Goal: Task Accomplishment & Management: Use online tool/utility

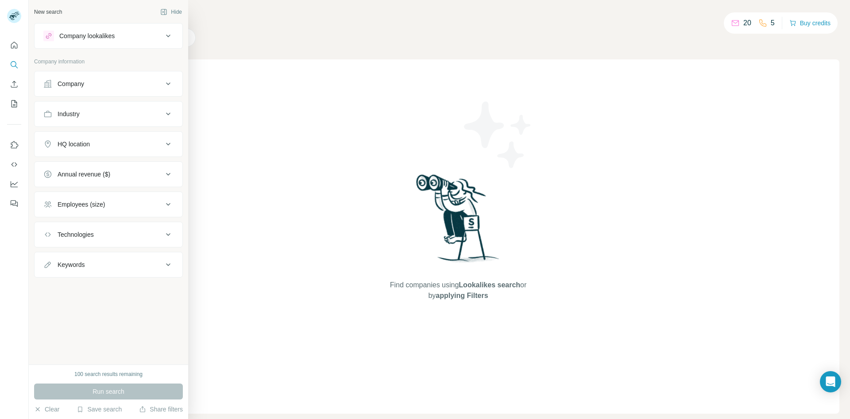
click at [97, 330] on div "New search Hide Company lookalikes Company information Company Industry HQ loca…" at bounding box center [108, 182] width 159 height 364
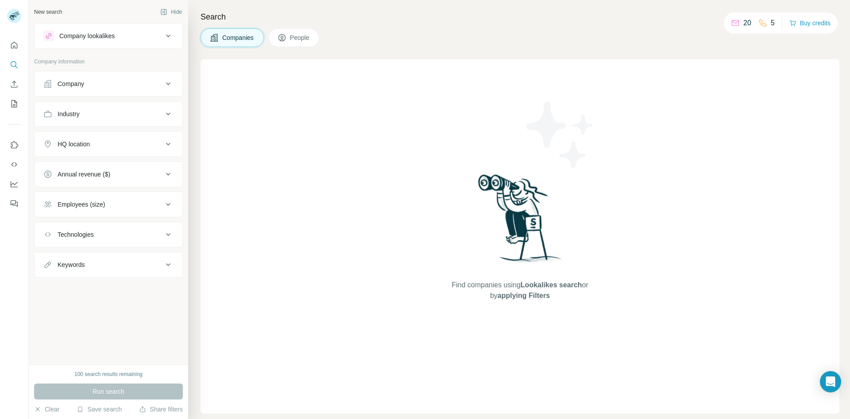
click at [77, 371] on div "100 search results remaining" at bounding box center [108, 374] width 68 height 8
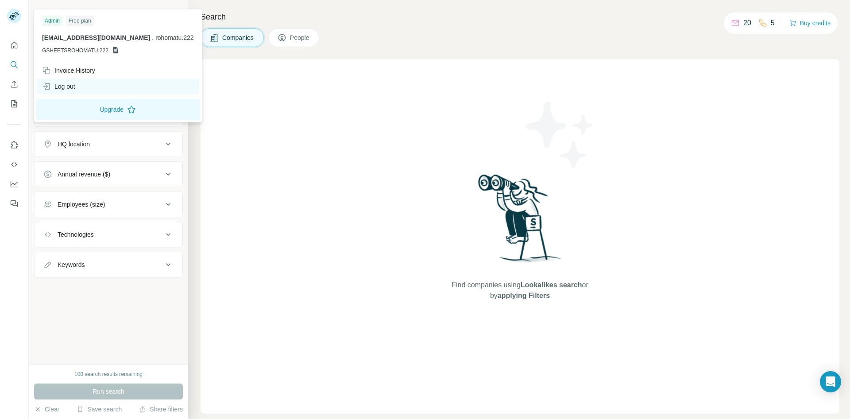
click at [68, 87] on div "Log out" at bounding box center [58, 86] width 33 height 9
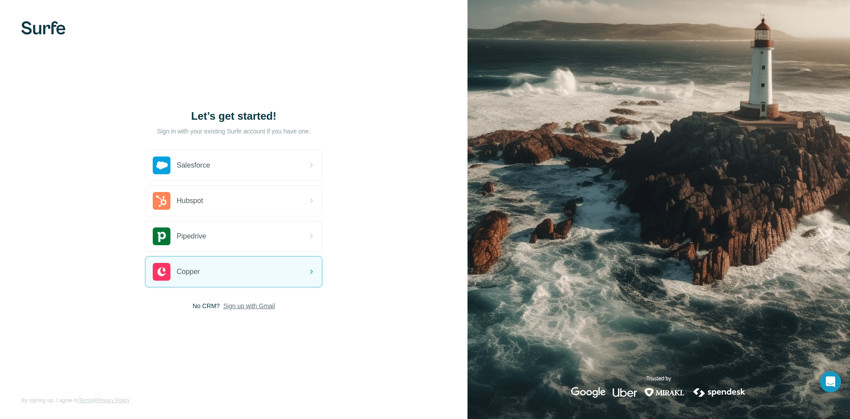
click at [260, 309] on span "Sign up with Gmail" at bounding box center [249, 305] width 52 height 9
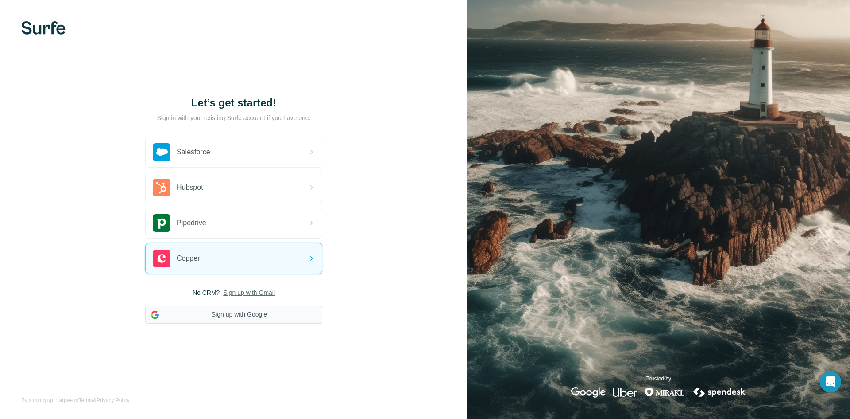
click at [252, 315] on button "Sign up with Google" at bounding box center [233, 315] width 177 height 18
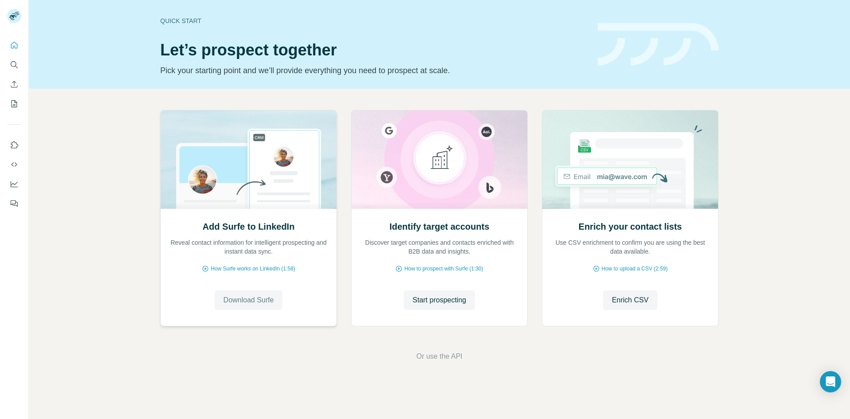
click at [252, 300] on span "Download Surfe" at bounding box center [249, 300] width 50 height 11
click at [14, 62] on icon "Search" at bounding box center [14, 64] width 6 height 6
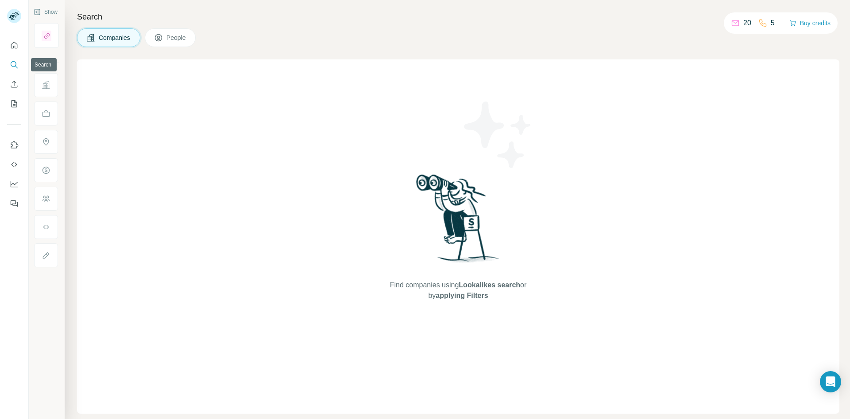
click at [14, 63] on icon "Search" at bounding box center [14, 64] width 9 height 9
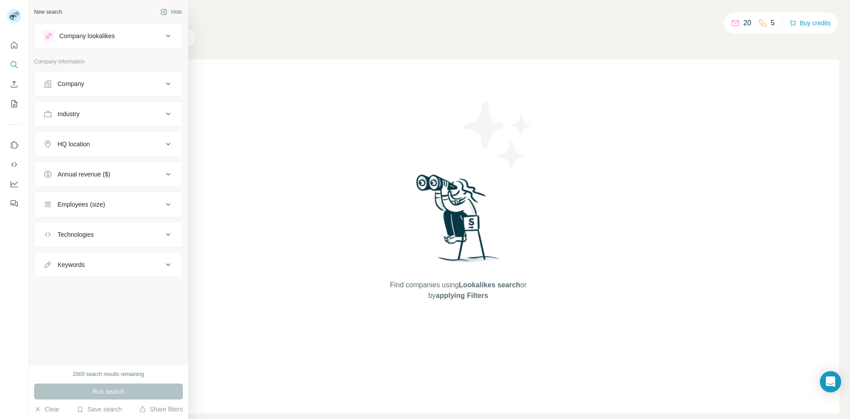
click at [103, 140] on div "HQ location" at bounding box center [103, 144] width 120 height 9
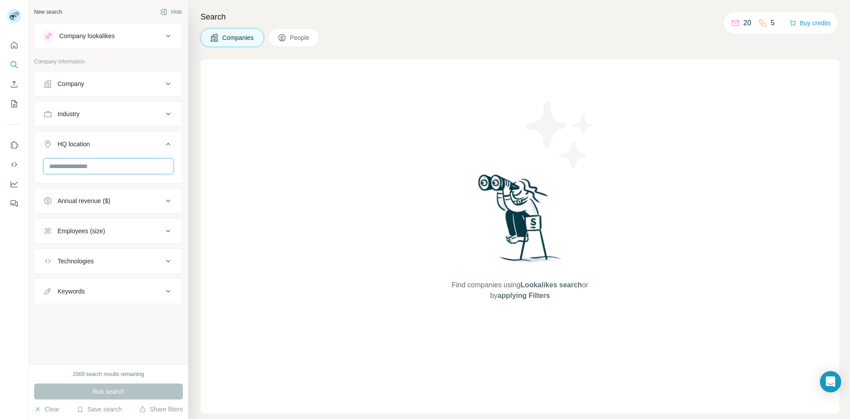
click at [87, 167] on input "text" at bounding box center [108, 166] width 130 height 16
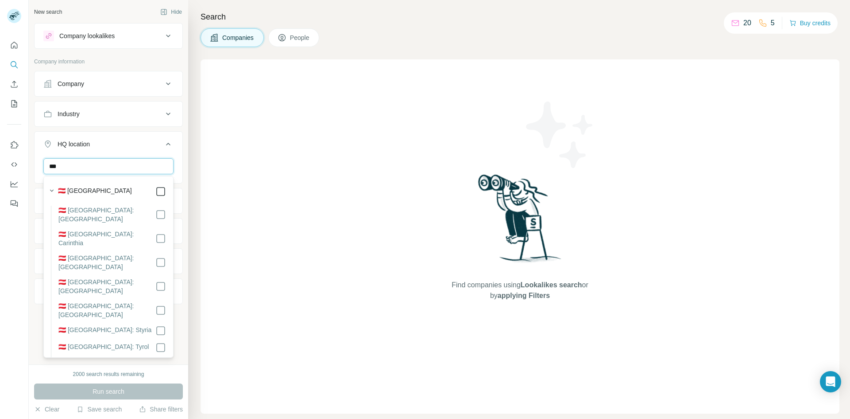
type input "***"
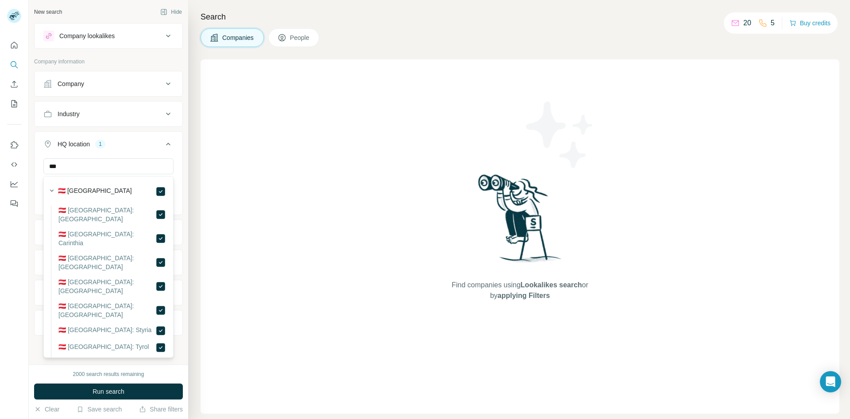
click at [170, 144] on icon at bounding box center [168, 144] width 4 height 3
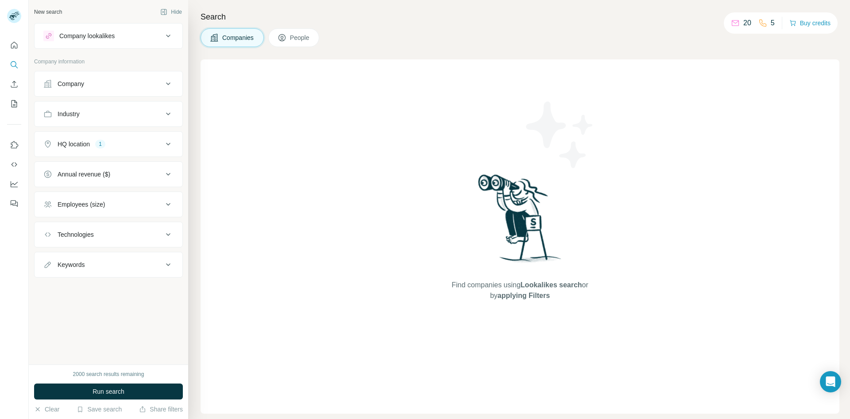
click at [159, 112] on div "Industry" at bounding box center [103, 113] width 120 height 9
click at [85, 138] on input at bounding box center [103, 136] width 109 height 10
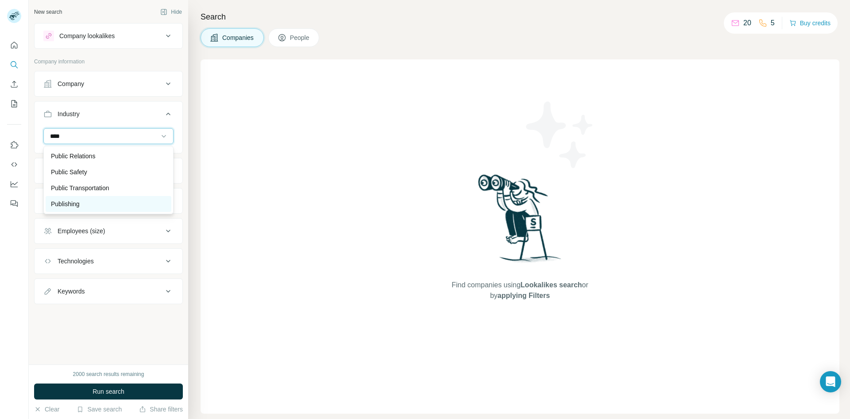
type input "****"
click at [70, 204] on p "Publishing" at bounding box center [65, 203] width 29 height 9
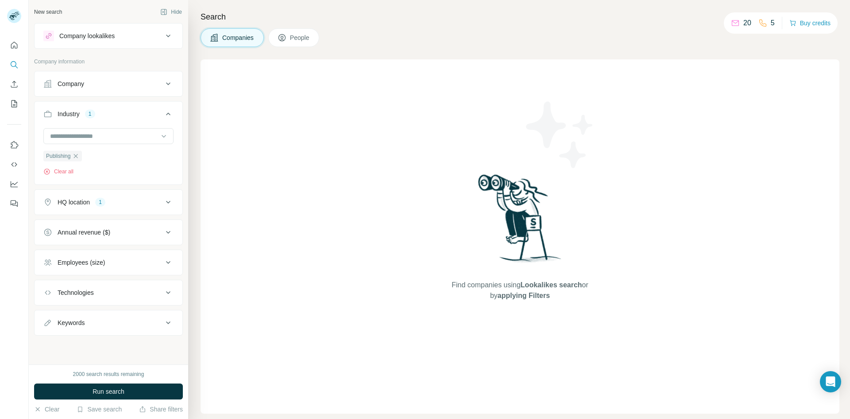
click at [124, 326] on div "Keywords" at bounding box center [103, 322] width 120 height 9
click at [78, 343] on input "text" at bounding box center [99, 345] width 113 height 16
type input "*******"
type input "*********"
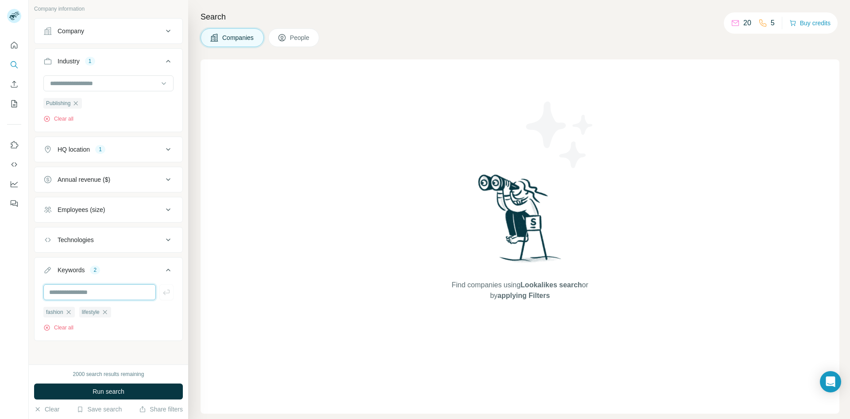
scroll to position [55, 0]
type input "******"
click at [109, 392] on span "Run search" at bounding box center [109, 391] width 32 height 9
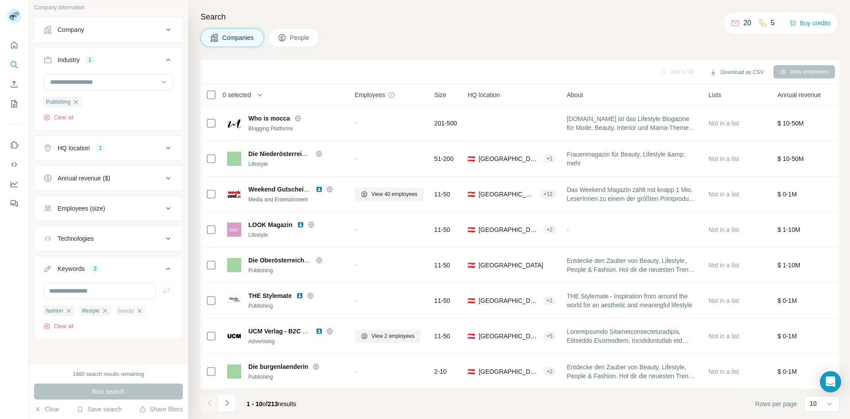
click at [141, 312] on icon "button" at bounding box center [139, 310] width 7 height 7
click at [109, 311] on icon "button" at bounding box center [104, 310] width 7 height 7
click at [71, 311] on icon "button" at bounding box center [68, 310] width 7 height 7
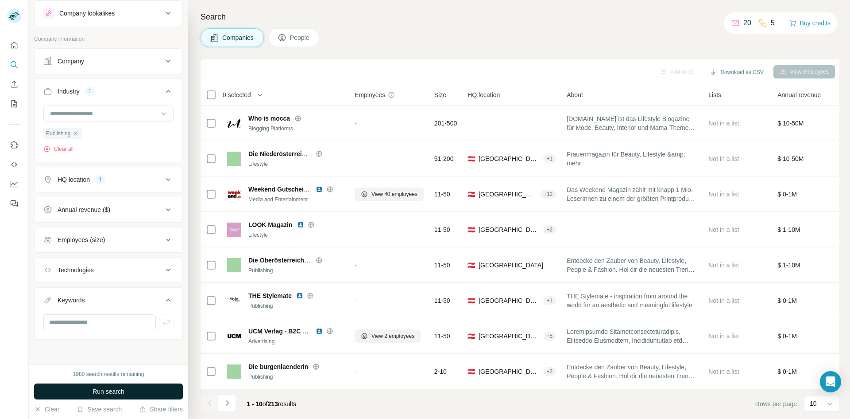
click at [101, 391] on span "Run search" at bounding box center [109, 391] width 32 height 9
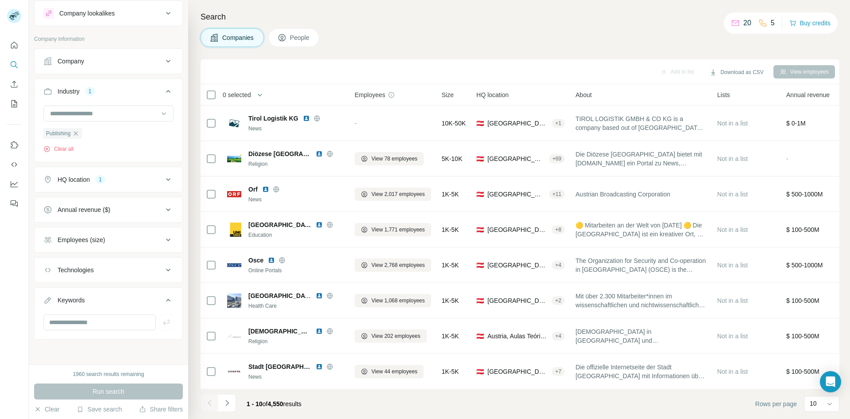
scroll to position [23, 0]
click at [93, 343] on div "New search Hide Company lookalikes Company information Company Industry 1 Publi…" at bounding box center [108, 182] width 159 height 364
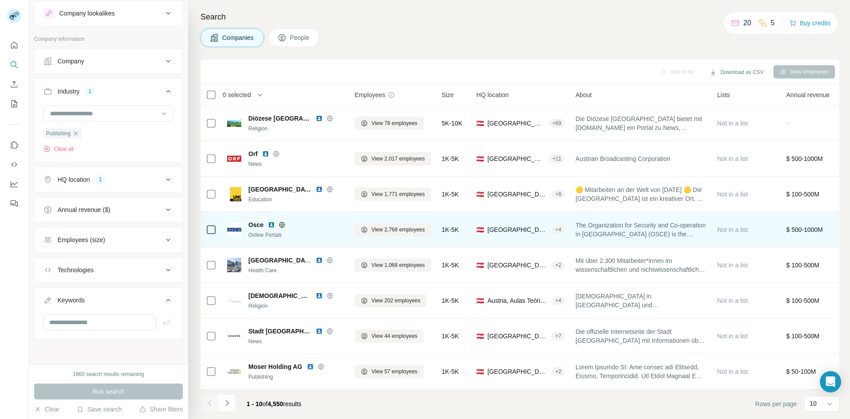
scroll to position [78, 0]
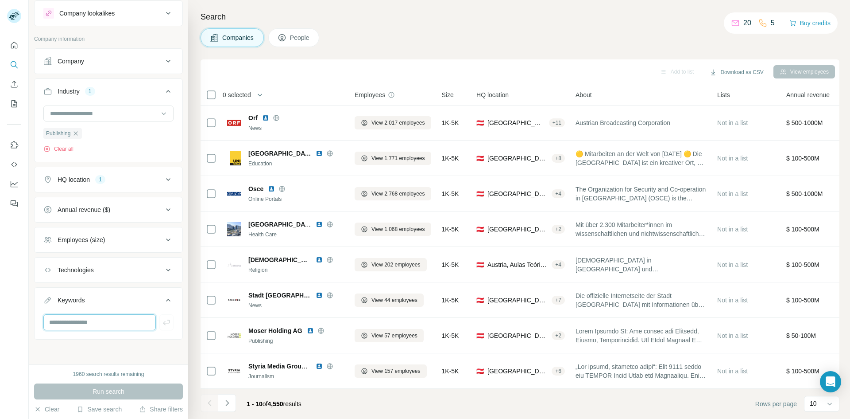
click at [87, 324] on input "text" at bounding box center [99, 322] width 113 height 16
paste input "*******"
type input "*******"
click at [163, 322] on icon "button" at bounding box center [166, 321] width 7 height 5
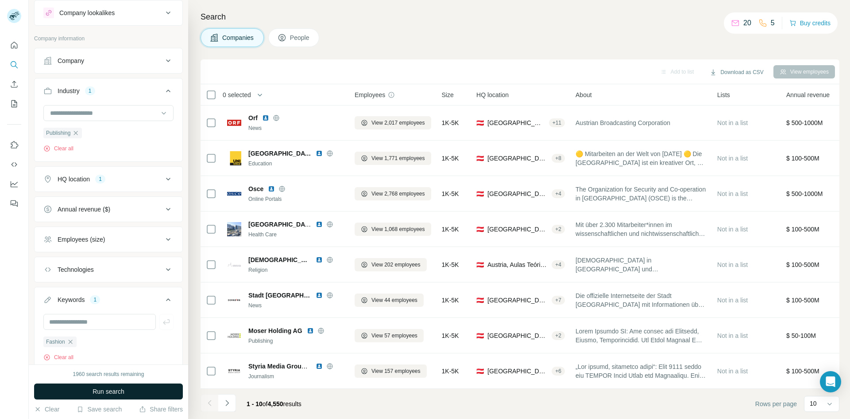
click at [109, 394] on span "Run search" at bounding box center [109, 391] width 32 height 9
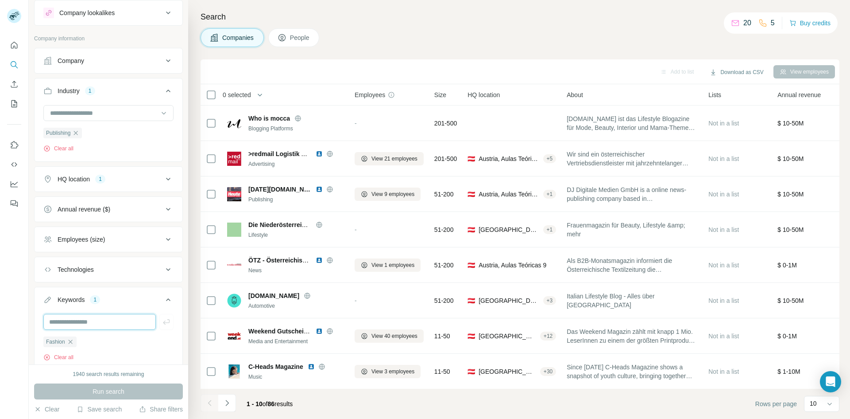
click at [90, 322] on input "text" at bounding box center [99, 322] width 113 height 16
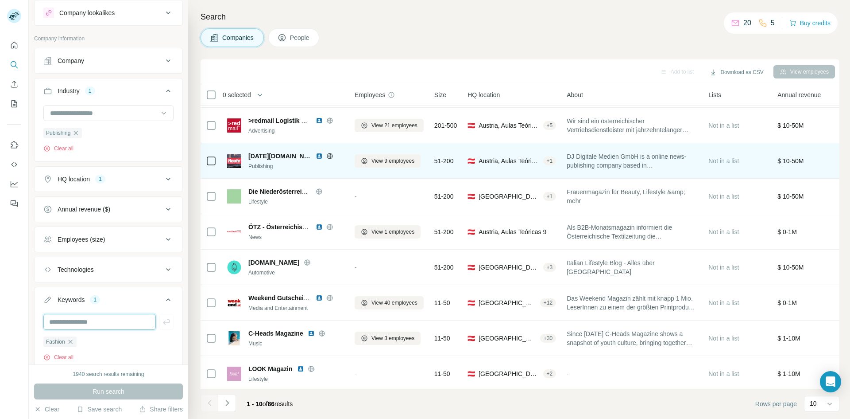
scroll to position [78, 0]
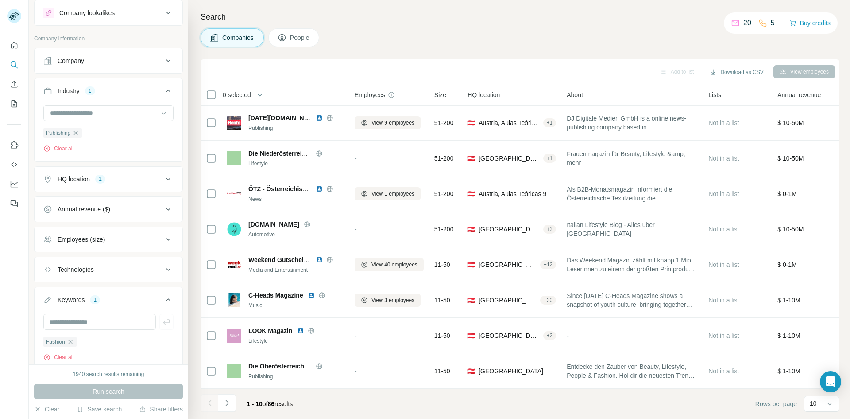
click at [163, 239] on icon at bounding box center [168, 239] width 11 height 11
click at [50, 275] on icon at bounding box center [48, 275] width 11 height 11
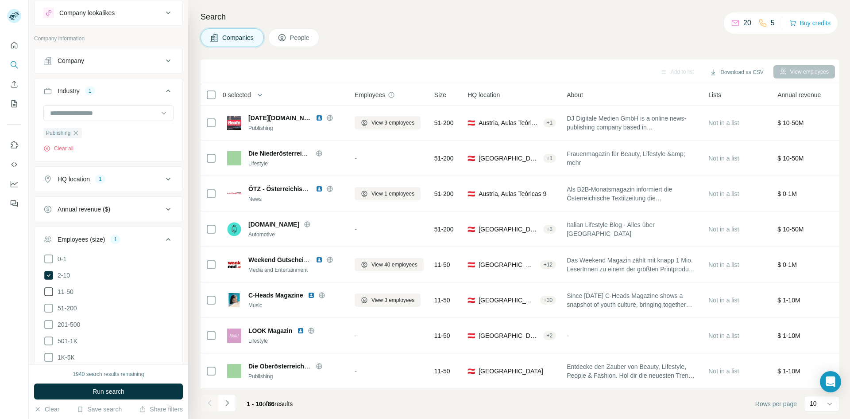
click at [48, 288] on icon at bounding box center [48, 291] width 11 height 11
click at [46, 309] on icon at bounding box center [48, 308] width 11 height 11
click at [46, 324] on icon at bounding box center [48, 324] width 11 height 11
click at [49, 338] on icon at bounding box center [48, 340] width 11 height 11
click at [47, 354] on icon at bounding box center [48, 357] width 11 height 11
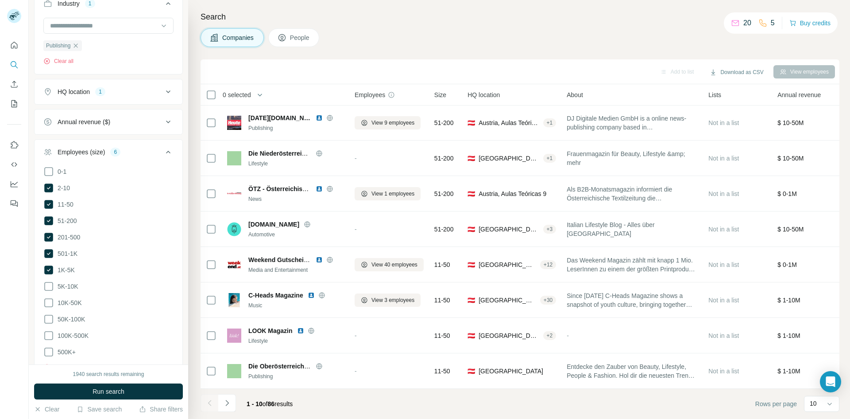
scroll to position [112, 0]
click at [47, 282] on icon at bounding box center [48, 284] width 11 height 11
click at [47, 299] on icon at bounding box center [48, 301] width 11 height 11
click at [49, 312] on icon at bounding box center [48, 317] width 11 height 11
drag, startPoint x: 48, startPoint y: 326, endPoint x: 48, endPoint y: 333, distance: 6.6
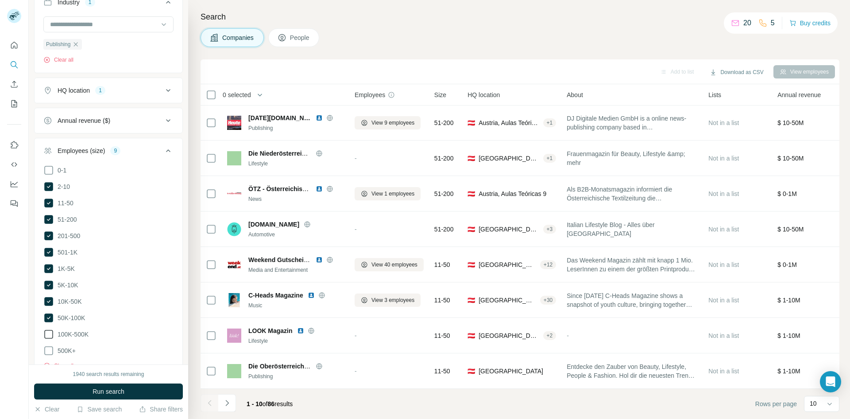
click at [48, 329] on icon at bounding box center [48, 334] width 11 height 11
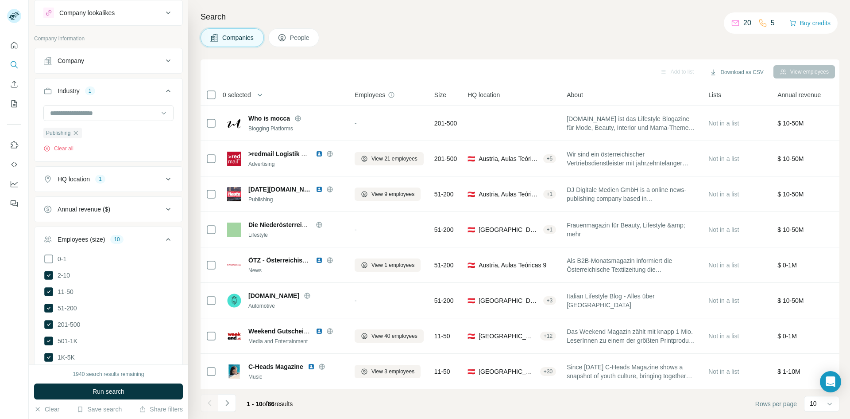
click at [163, 237] on icon at bounding box center [168, 239] width 11 height 11
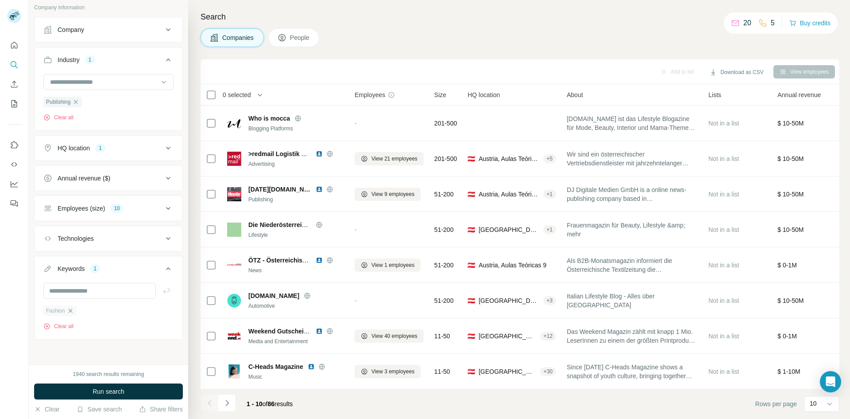
click at [72, 308] on icon "button" at bounding box center [70, 310] width 7 height 7
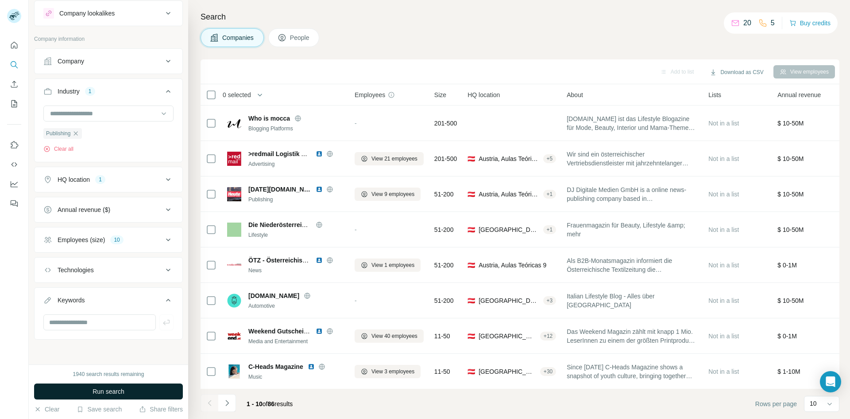
click at [98, 388] on span "Run search" at bounding box center [109, 391] width 32 height 9
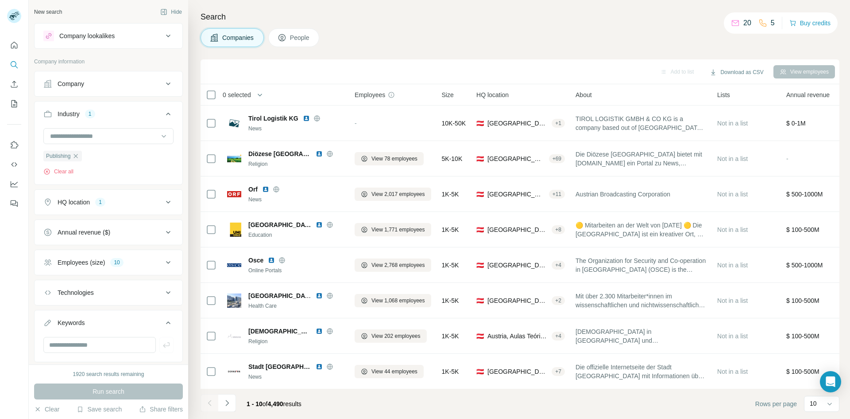
scroll to position [23, 0]
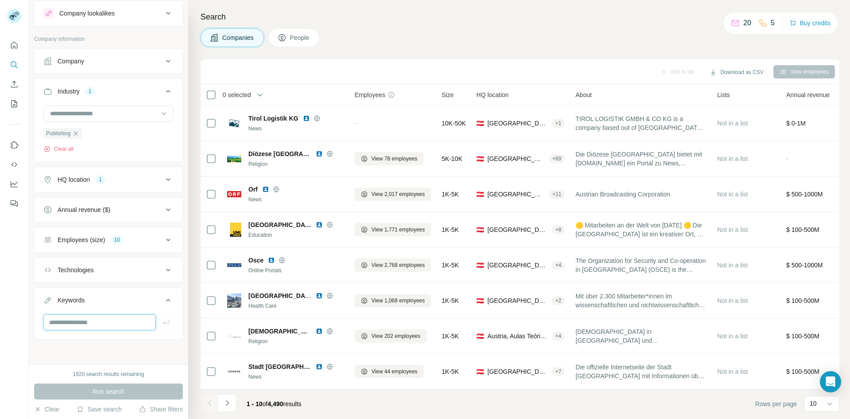
click at [83, 321] on input "text" at bounding box center [99, 322] width 113 height 16
type input "*******"
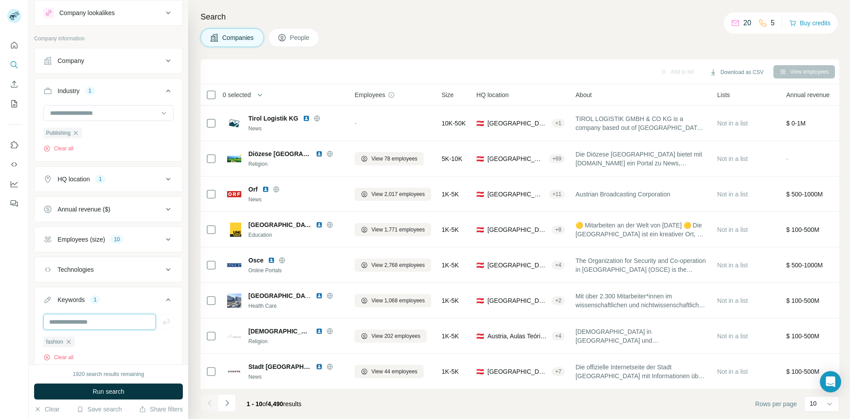
paste input "********"
type input "********"
click at [163, 322] on icon "button" at bounding box center [166, 321] width 7 height 5
click at [108, 323] on input "text" at bounding box center [99, 322] width 113 height 16
paste input "**********"
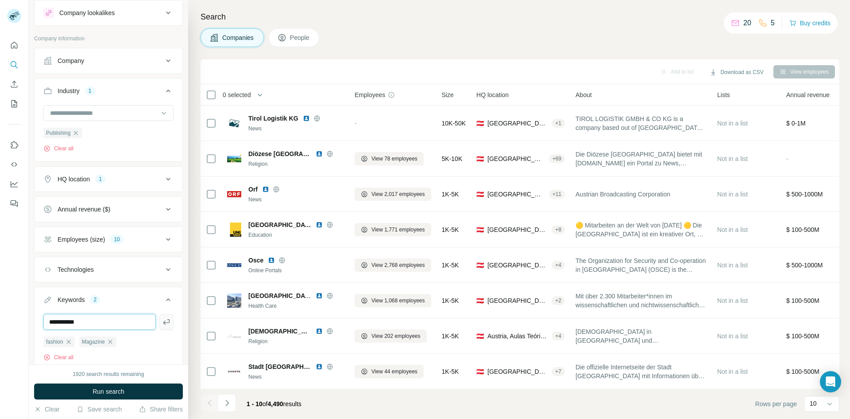
type input "**********"
click at [162, 322] on icon "button" at bounding box center [166, 321] width 9 height 9
click at [112, 319] on input "text" at bounding box center [99, 322] width 113 height 16
paste input "**********"
type input "**********"
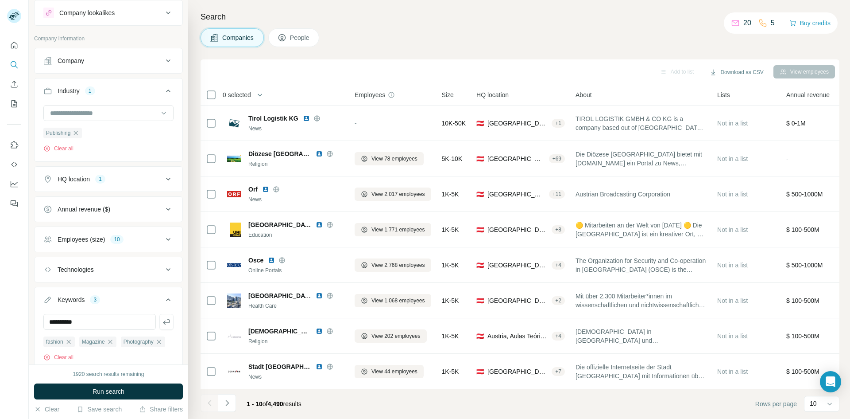
click at [162, 325] on icon "button" at bounding box center [166, 321] width 9 height 9
click at [118, 319] on input "text" at bounding box center [99, 322] width 113 height 16
paste input "******"
type input "******"
click at [162, 320] on icon "button" at bounding box center [166, 321] width 9 height 9
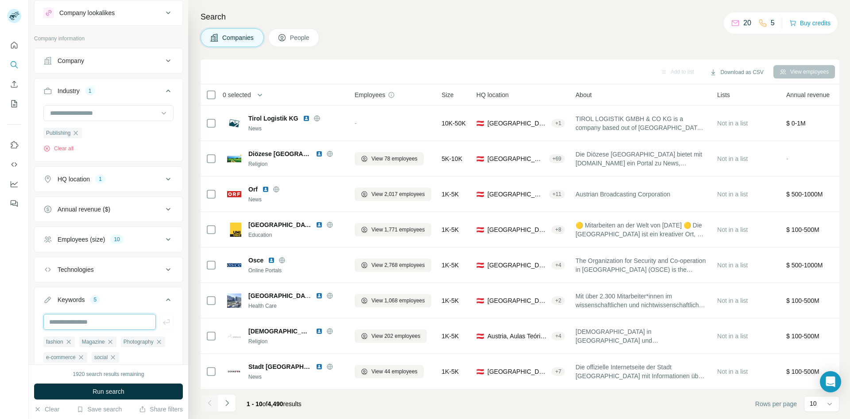
click at [97, 318] on input "text" at bounding box center [99, 322] width 113 height 16
type input "*****"
click at [163, 323] on icon "button" at bounding box center [166, 321] width 9 height 9
click at [93, 322] on input "text" at bounding box center [99, 322] width 113 height 16
type input "*******"
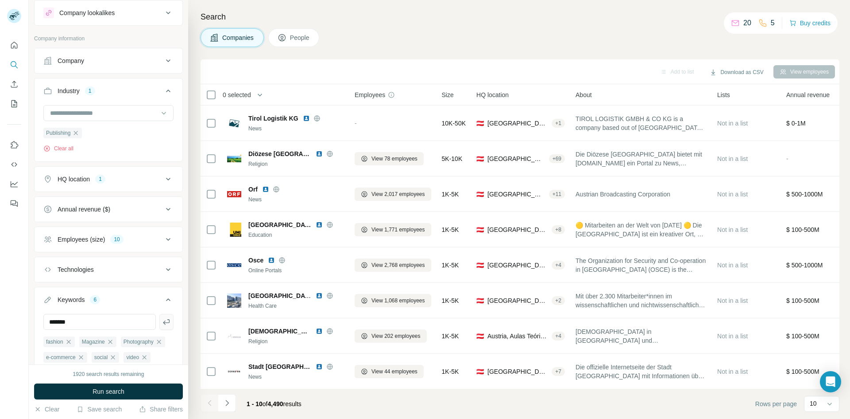
click at [165, 322] on button "button" at bounding box center [166, 322] width 14 height 16
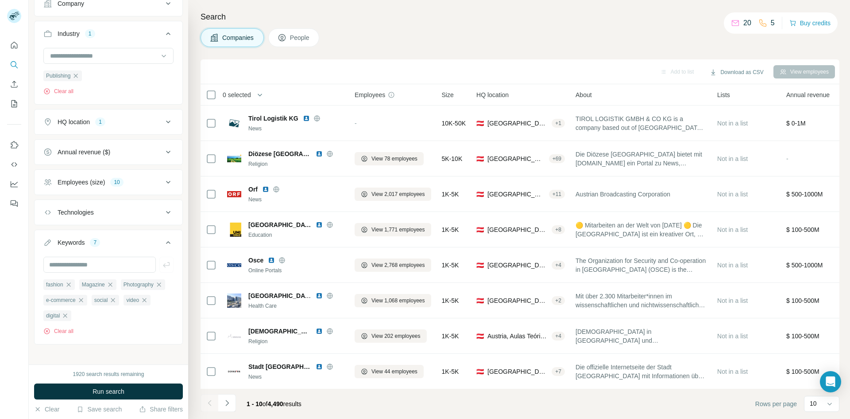
scroll to position [87, 0]
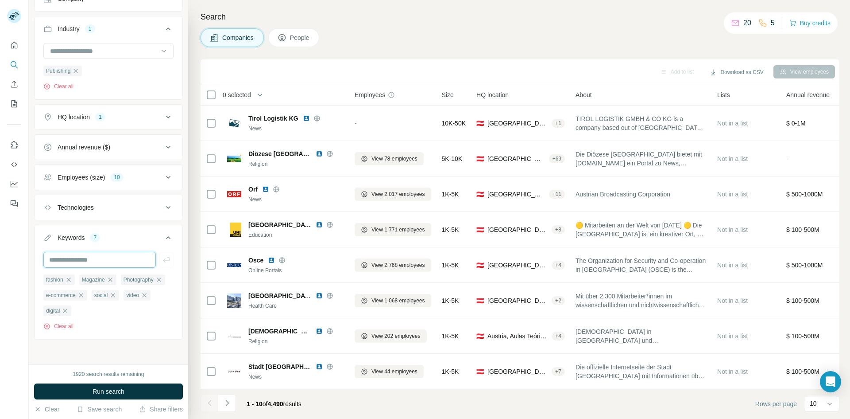
click at [90, 258] on input "text" at bounding box center [99, 260] width 113 height 16
click at [94, 389] on span "Run search" at bounding box center [109, 391] width 32 height 9
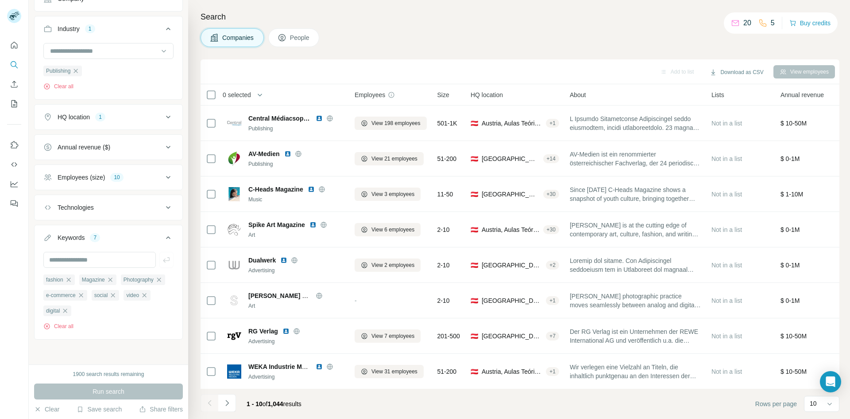
click at [251, 96] on span "0 selected" at bounding box center [237, 94] width 28 height 9
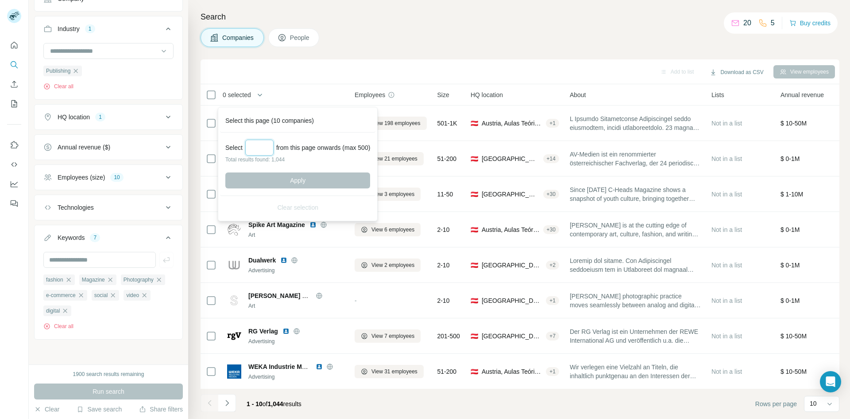
click at [259, 145] on input "Select a number (up to 500)" at bounding box center [259, 148] width 28 height 16
type input "***"
click at [296, 179] on span "Apply" at bounding box center [298, 180] width 16 height 9
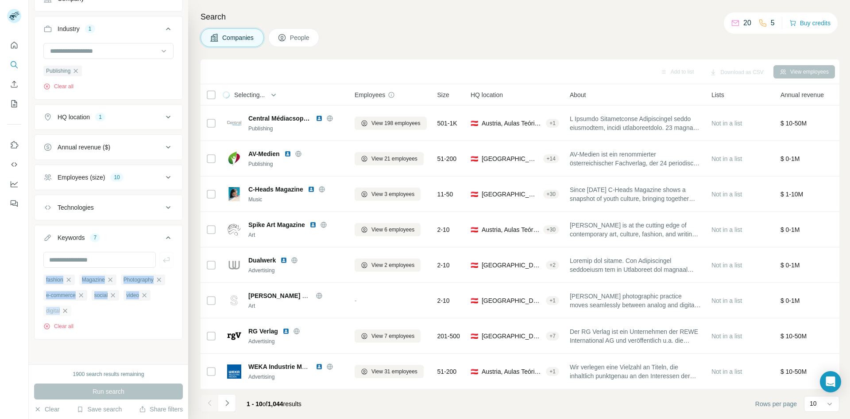
copy ul "fashion Magazine Photography e-commerce social video digital"
drag, startPoint x: 42, startPoint y: 278, endPoint x: 133, endPoint y: 312, distance: 97.2
click at [133, 312] on div "fashion Magazine Photography e-commerce social video digital Clear all" at bounding box center [109, 294] width 148 height 85
click at [105, 338] on div "Keywords 7 fashion Magazine Photography e-commerce social video digital Clear a…" at bounding box center [108, 282] width 149 height 115
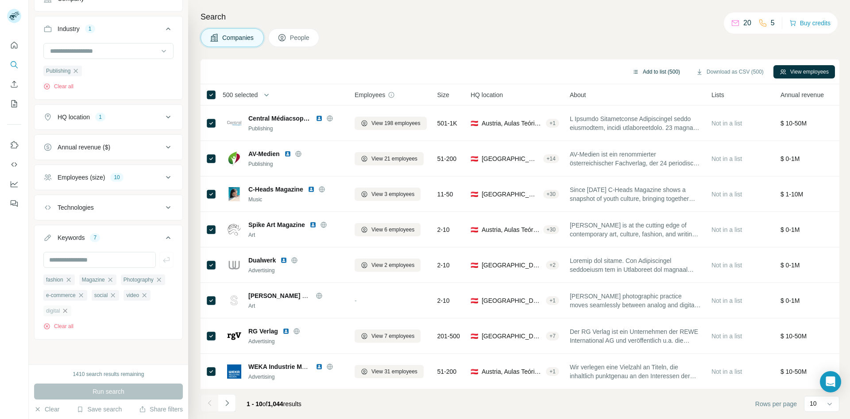
click at [664, 72] on button "Add to list (500)" at bounding box center [656, 71] width 60 height 13
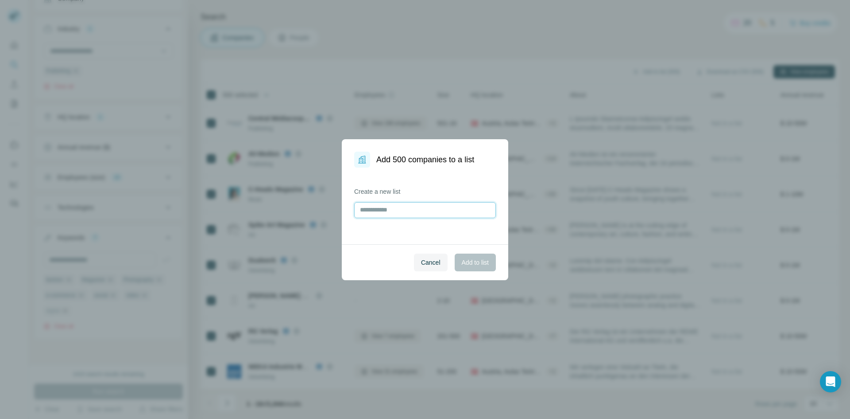
click at [402, 212] on input "text" at bounding box center [425, 210] width 142 height 16
paste input "**********"
type input "**********"
click at [469, 262] on span "Add to list" at bounding box center [475, 262] width 27 height 9
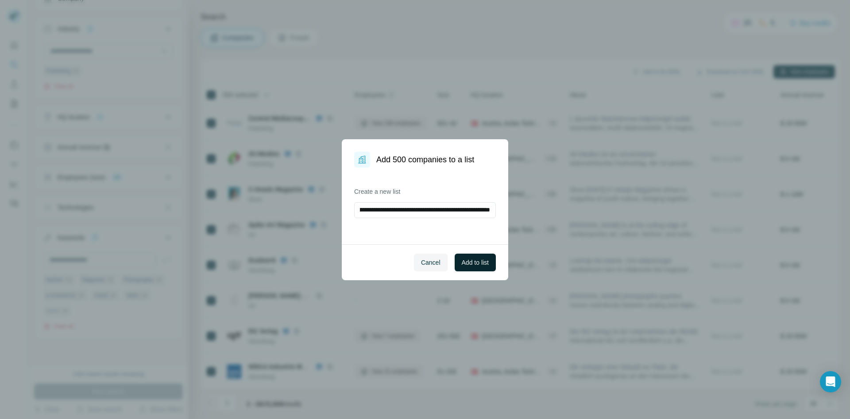
scroll to position [0, 0]
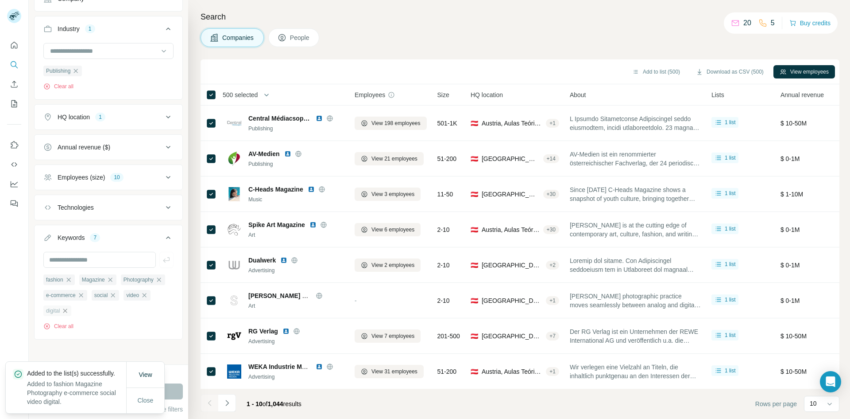
click at [431, 405] on footer "1 - 10 of 1,044 results Rows per page 10" at bounding box center [520, 403] width 639 height 30
click at [829, 401] on icon at bounding box center [830, 403] width 9 height 9
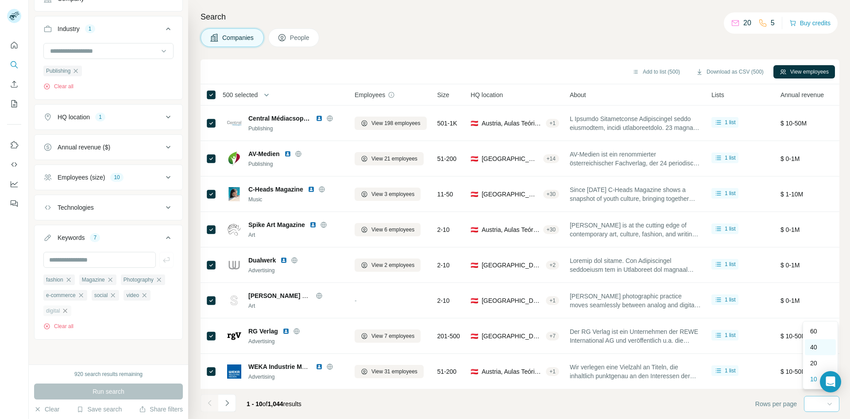
click at [816, 351] on p "40" at bounding box center [814, 346] width 7 height 9
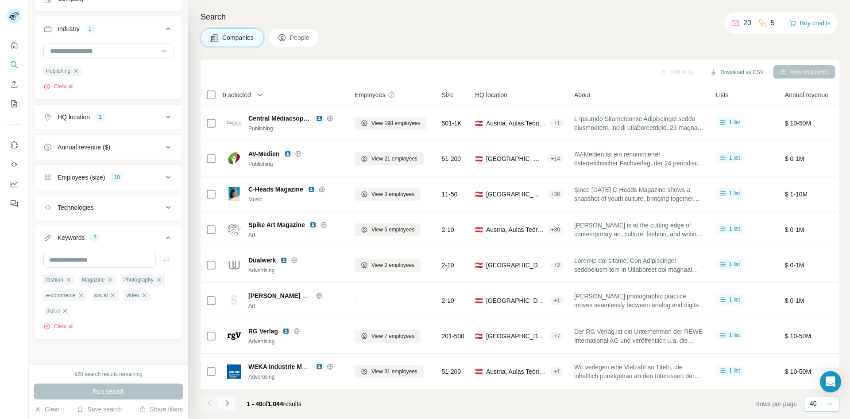
click at [231, 401] on icon "Navigate to next page" at bounding box center [227, 402] width 9 height 9
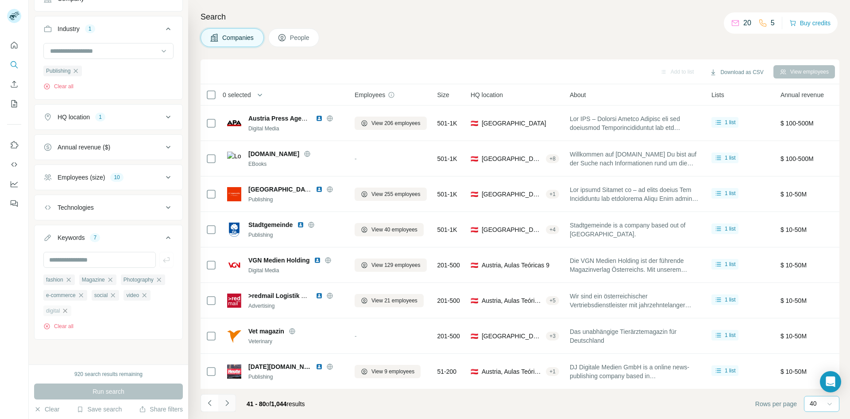
click at [229, 401] on icon "Navigate to next page" at bounding box center [226, 403] width 3 height 6
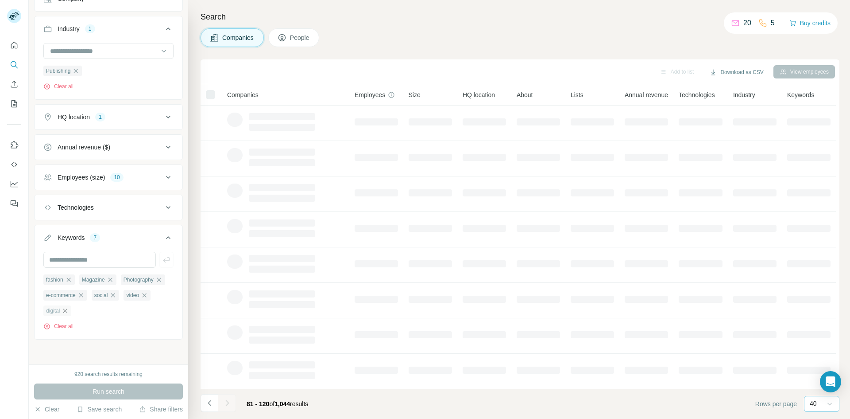
click at [229, 401] on icon "Navigate to next page" at bounding box center [226, 403] width 3 height 6
click at [229, 401] on div at bounding box center [227, 403] width 18 height 18
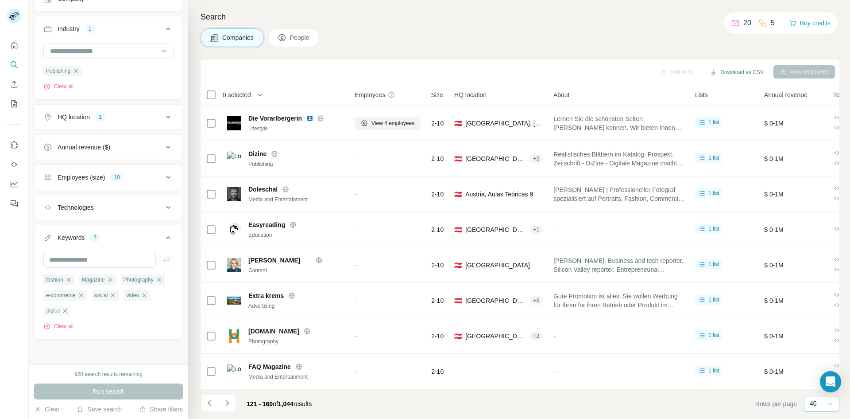
click at [229, 401] on icon "Navigate to next page" at bounding box center [226, 403] width 3 height 6
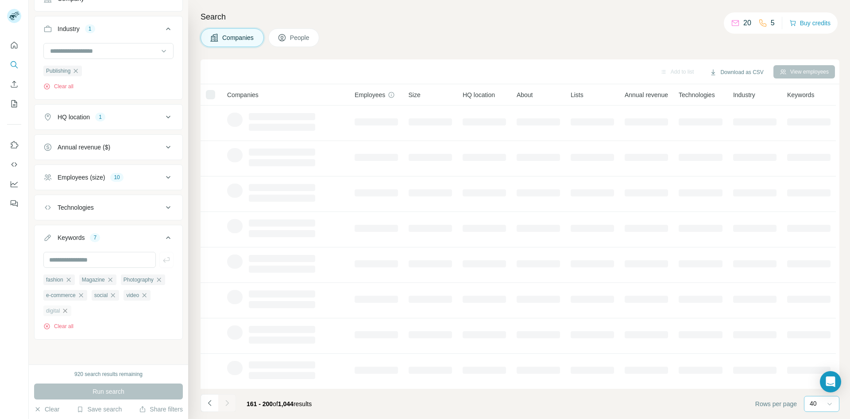
click at [229, 401] on icon "Navigate to next page" at bounding box center [226, 403] width 3 height 6
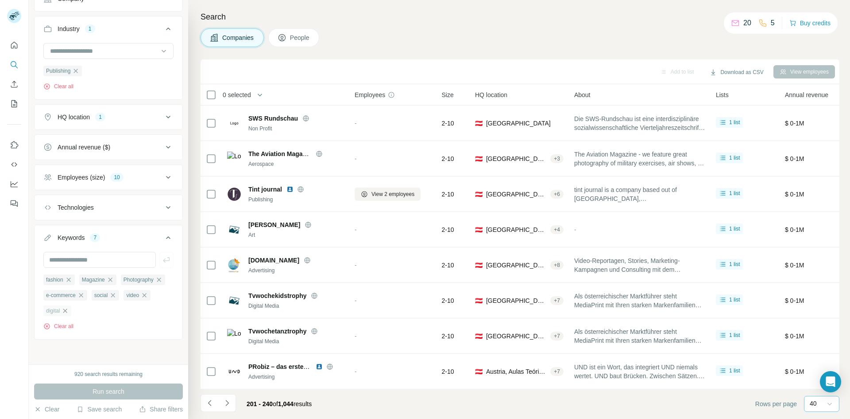
click at [229, 401] on icon "Navigate to next page" at bounding box center [226, 403] width 3 height 6
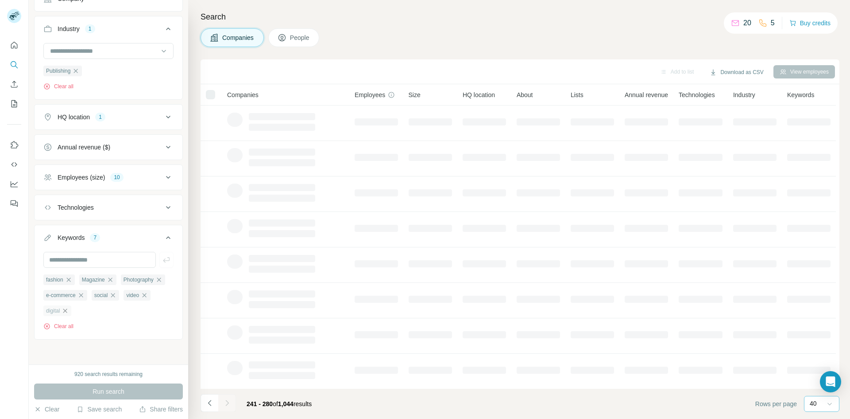
click at [229, 401] on div at bounding box center [227, 403] width 18 height 18
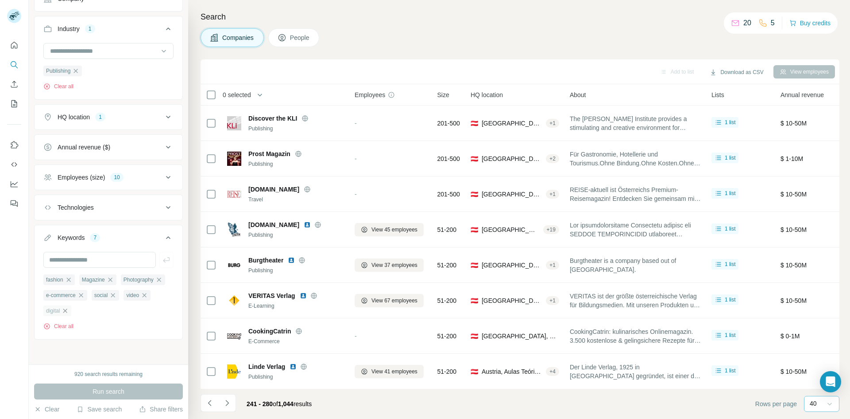
click at [229, 401] on icon "Navigate to next page" at bounding box center [226, 403] width 3 height 6
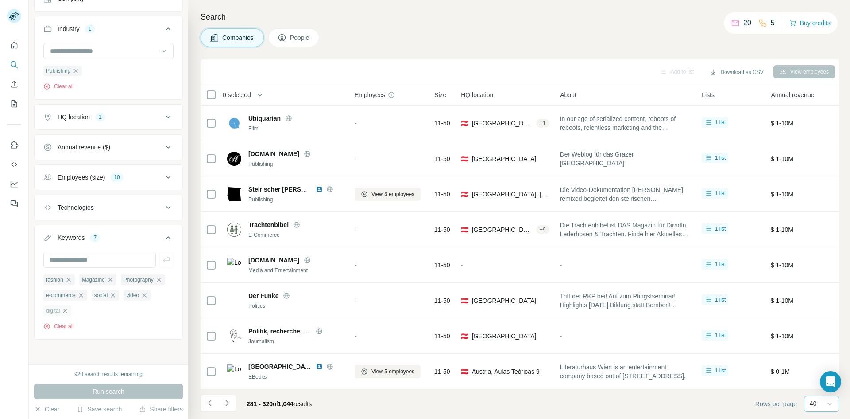
click at [229, 401] on icon "Navigate to next page" at bounding box center [226, 403] width 3 height 6
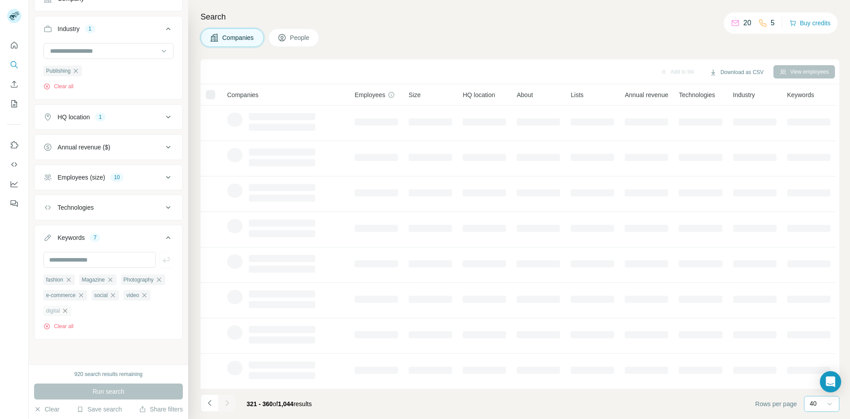
click at [229, 401] on div at bounding box center [227, 403] width 18 height 18
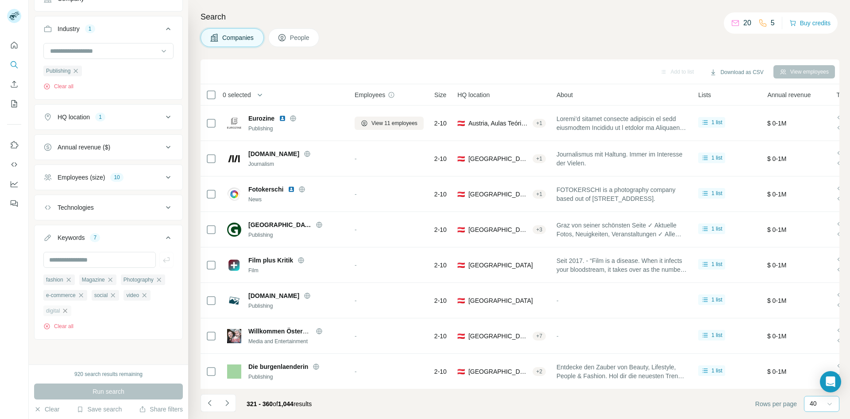
click at [229, 401] on icon "Navigate to next page" at bounding box center [226, 403] width 3 height 6
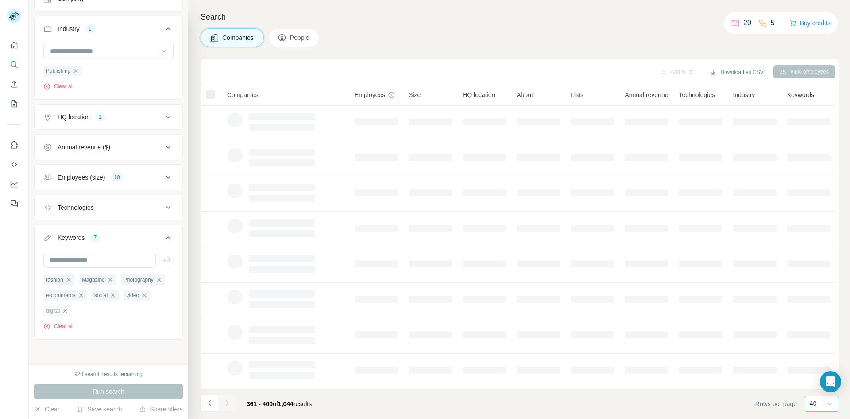
click at [229, 401] on icon "Navigate to next page" at bounding box center [226, 403] width 3 height 6
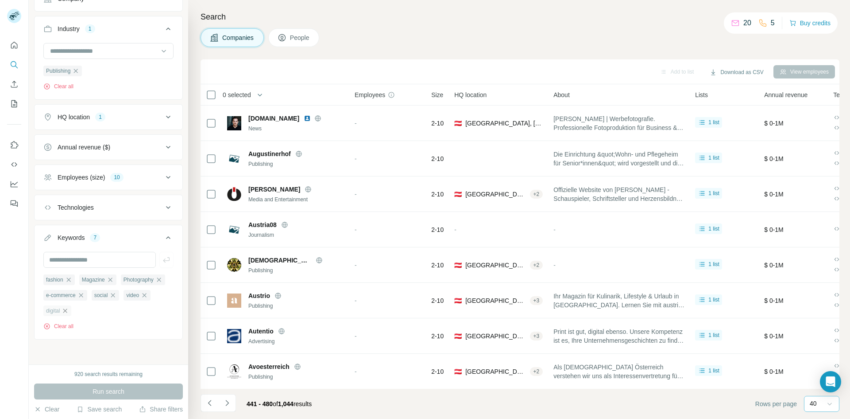
click at [229, 401] on icon "Navigate to next page" at bounding box center [226, 403] width 3 height 6
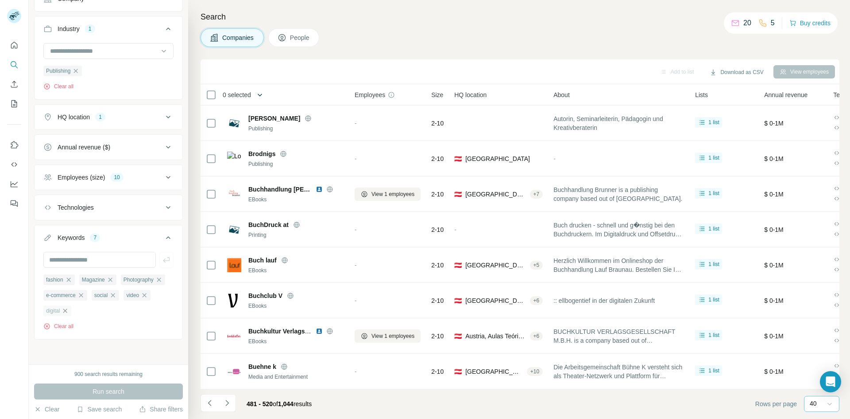
click at [255, 98] on button "button" at bounding box center [260, 95] width 18 height 18
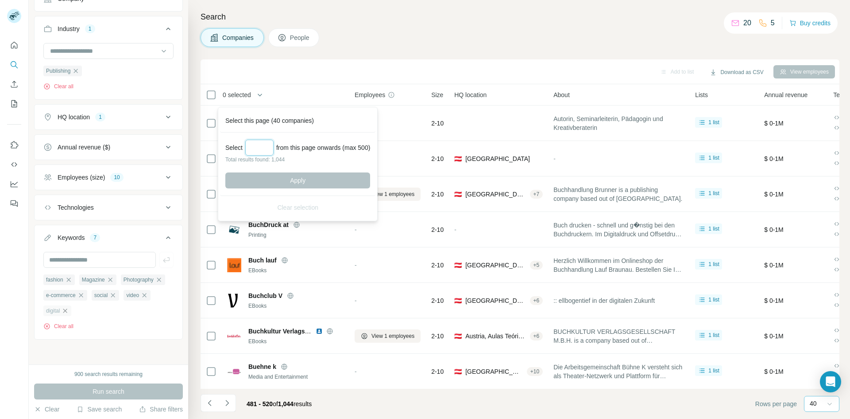
click at [265, 150] on input "Select a number (up to 500)" at bounding box center [259, 148] width 28 height 16
type input "***"
click at [276, 179] on button "Apply" at bounding box center [297, 180] width 145 height 16
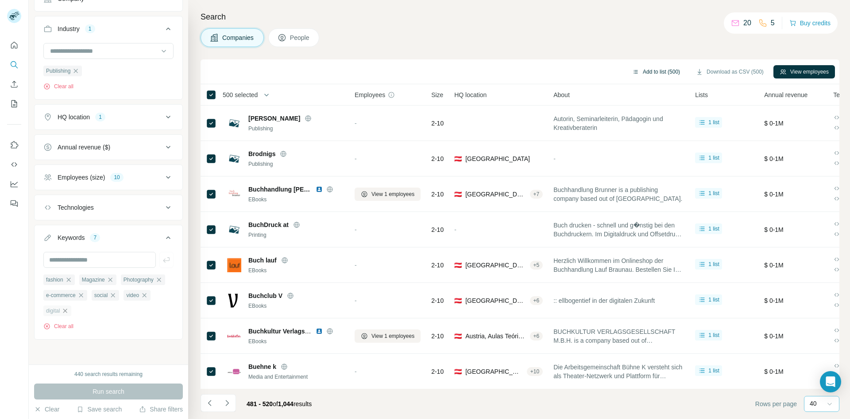
click at [664, 71] on button "Add to list (500)" at bounding box center [656, 71] width 60 height 13
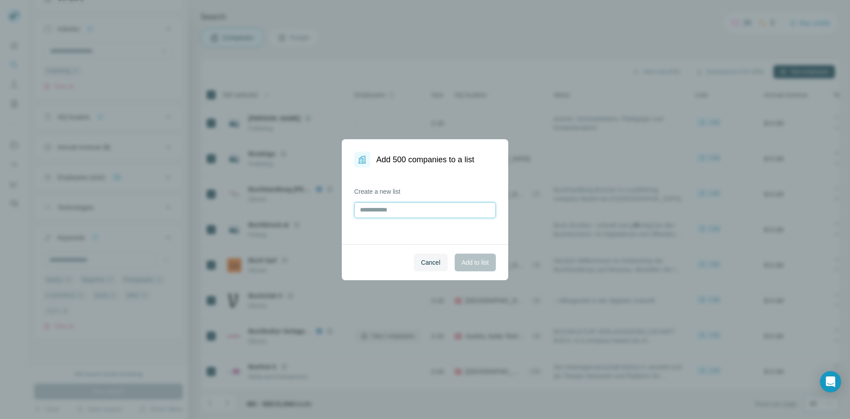
click at [388, 206] on input "text" at bounding box center [425, 210] width 142 height 16
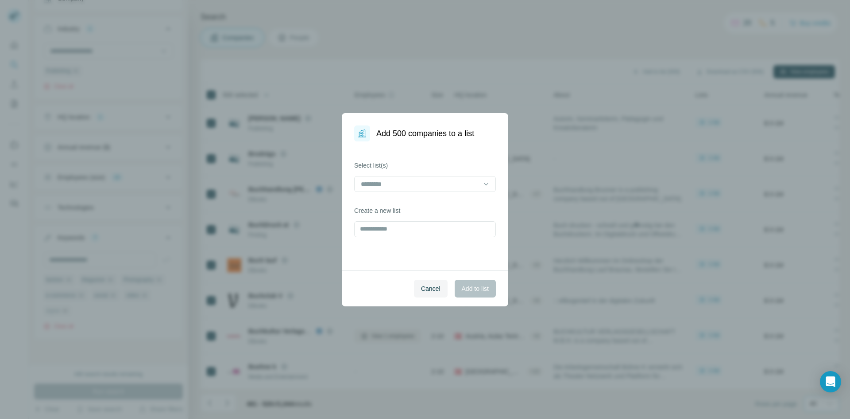
click at [438, 174] on div "Select list(s)" at bounding box center [425, 176] width 142 height 31
click at [424, 182] on input at bounding box center [420, 184] width 120 height 10
click at [397, 205] on p "fashion Magazine Photography e-commerce social video digital" at bounding box center [425, 208] width 127 height 18
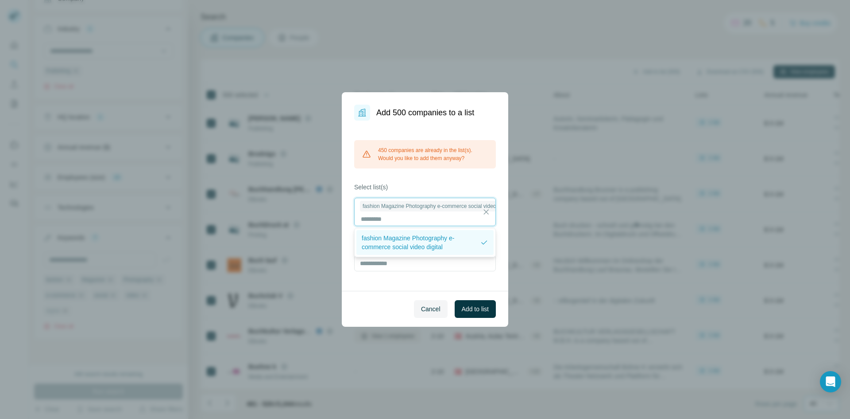
scroll to position [1, 0]
click at [439, 245] on p "fashion Magazine Photography e-commerce social video digital" at bounding box center [421, 242] width 118 height 18
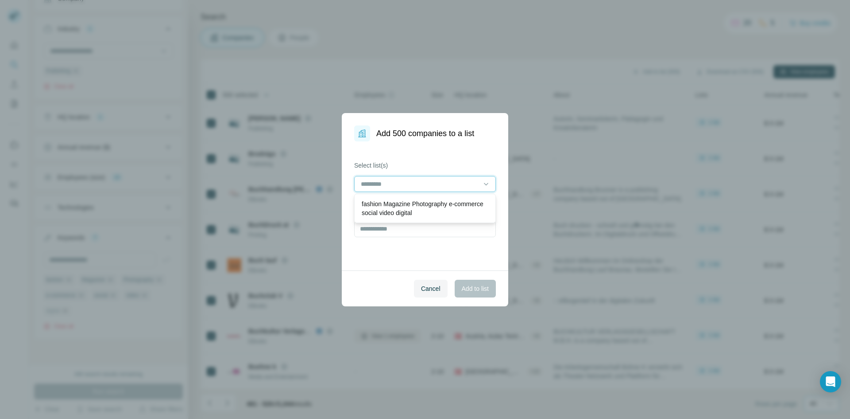
scroll to position [0, 0]
click at [421, 208] on p "fashion Magazine Photography e-commerce social video digital" at bounding box center [425, 208] width 127 height 18
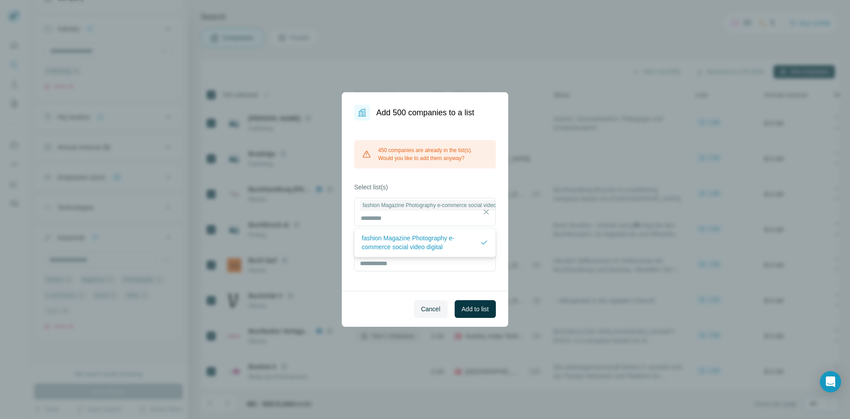
click at [460, 175] on div "450 companies are already in the list(s). Would you like to add them anyway? Se…" at bounding box center [425, 205] width 167 height 170
click at [477, 305] on span "Add to list" at bounding box center [475, 308] width 27 height 9
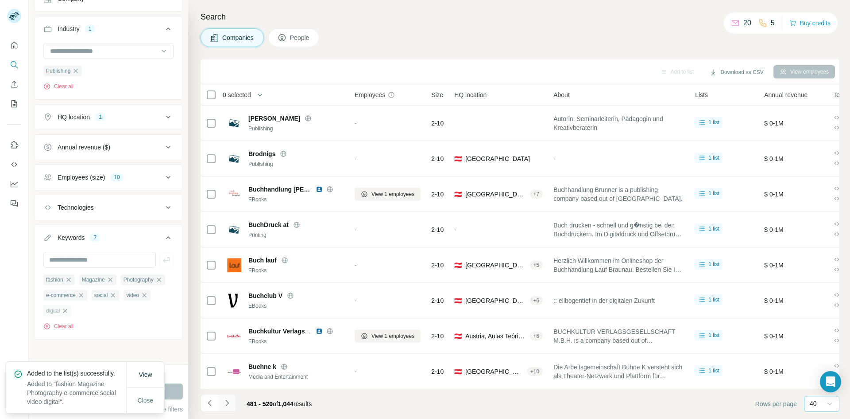
click at [227, 399] on icon "Navigate to next page" at bounding box center [227, 402] width 9 height 9
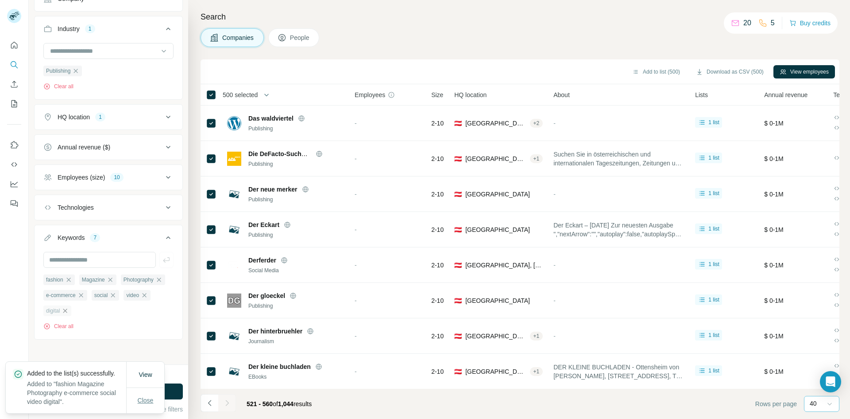
click at [151, 397] on span "Close" at bounding box center [146, 400] width 16 height 9
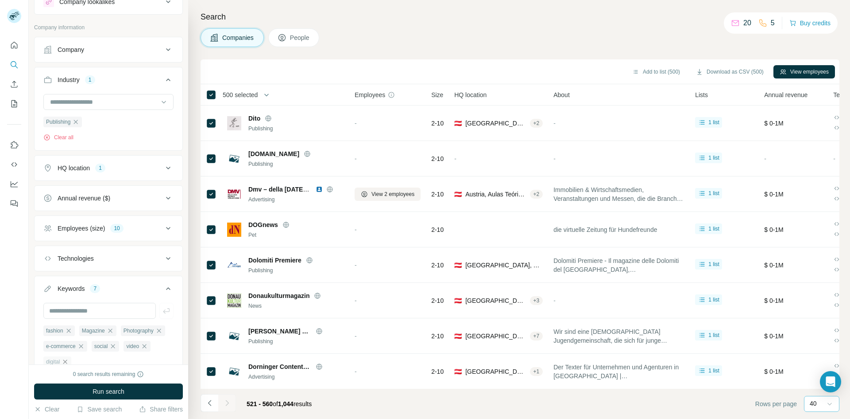
scroll to position [0, 0]
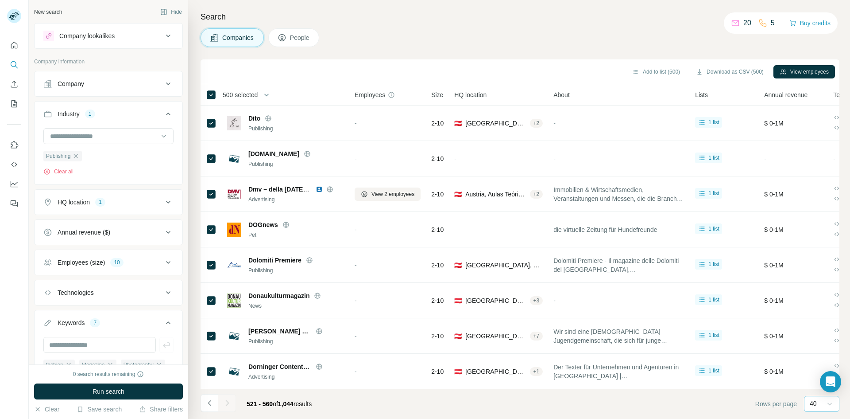
click at [163, 204] on icon at bounding box center [168, 202] width 11 height 11
click at [102, 223] on input "text" at bounding box center [108, 224] width 130 height 16
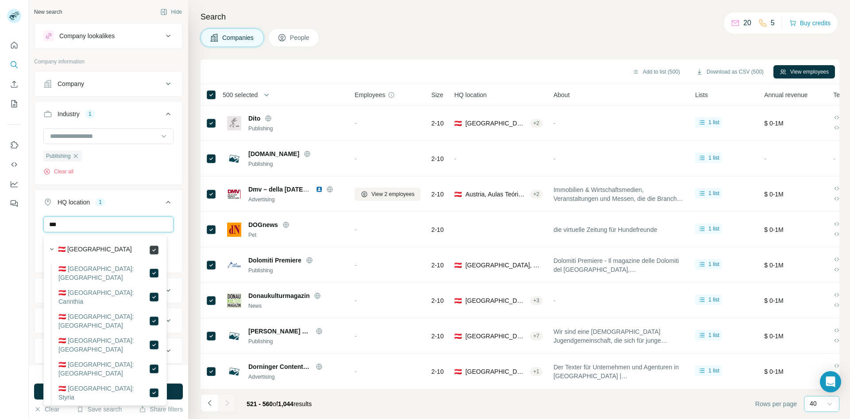
type input "***"
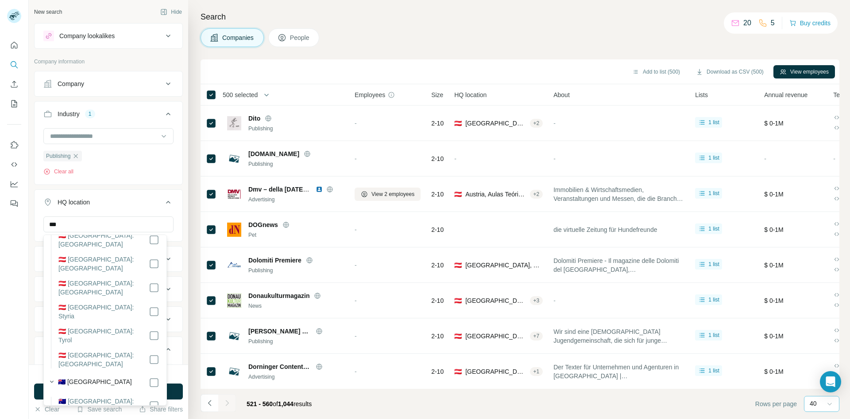
scroll to position [89, 0]
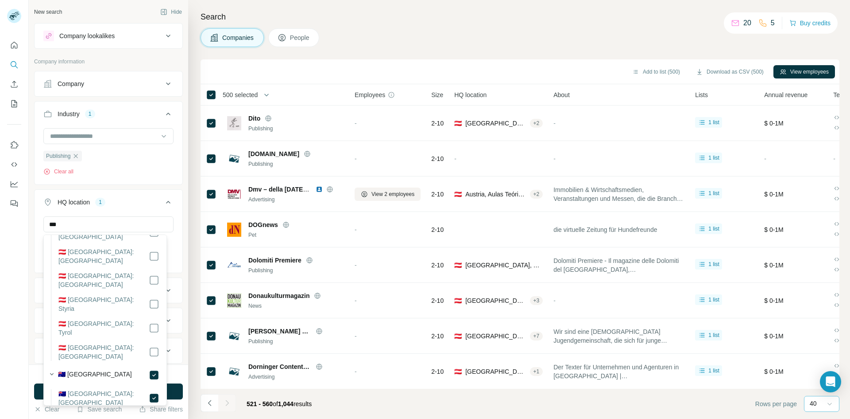
click at [155, 202] on div "HQ location 1" at bounding box center [103, 202] width 120 height 9
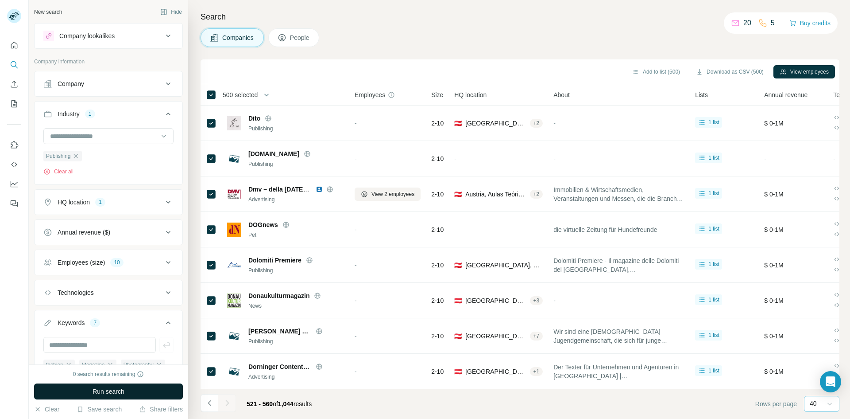
click at [117, 391] on span "Run search" at bounding box center [109, 391] width 32 height 9
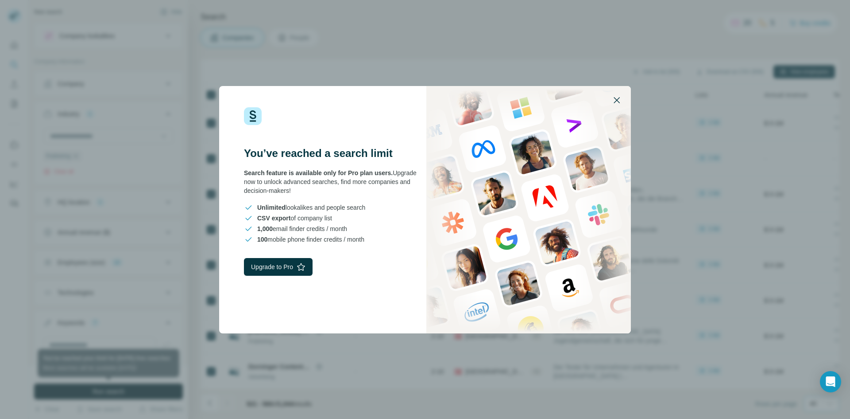
click at [616, 99] on icon "button" at bounding box center [617, 100] width 6 height 6
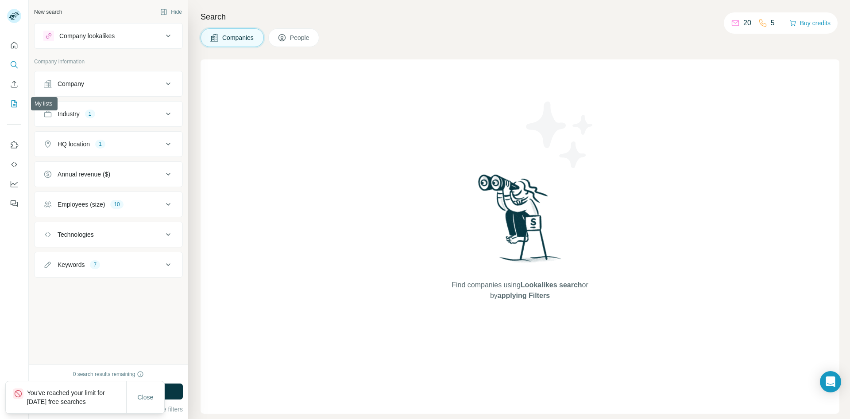
click at [14, 107] on icon "My lists" at bounding box center [15, 103] width 6 height 7
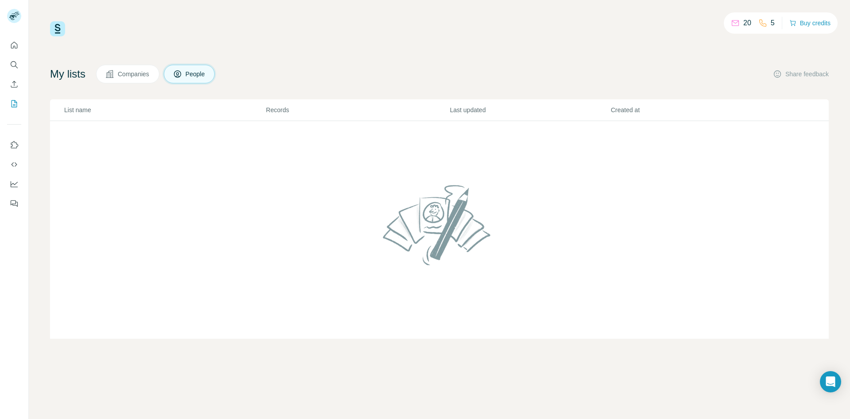
click at [127, 71] on span "Companies" at bounding box center [134, 74] width 32 height 9
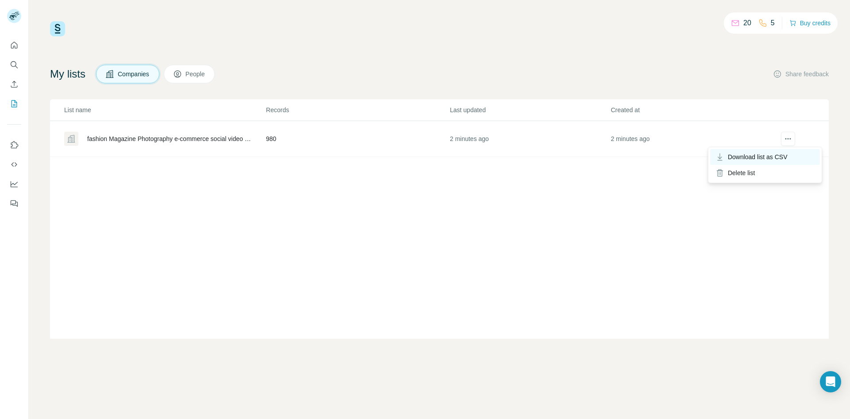
click at [751, 157] on span "Download list as CSV" at bounding box center [758, 156] width 60 height 9
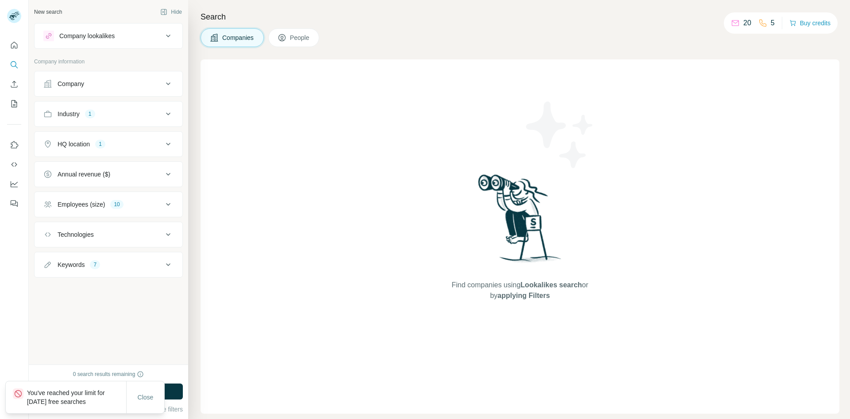
click at [168, 142] on icon at bounding box center [168, 144] width 11 height 11
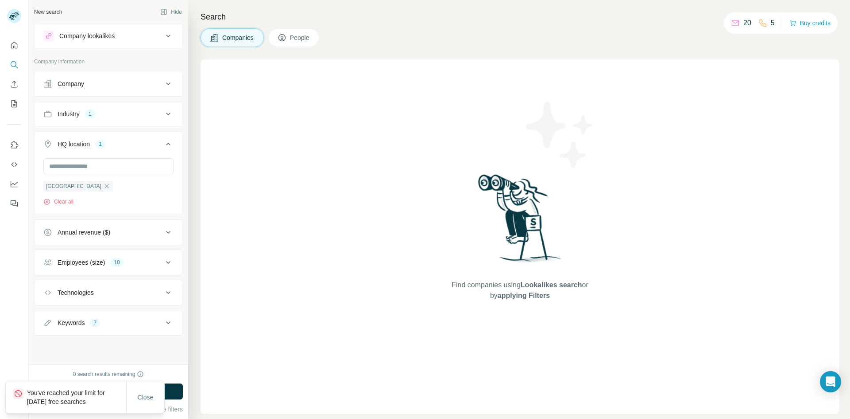
click at [114, 350] on div "New search Hide Company lookalikes Company information Company Industry 1 HQ lo…" at bounding box center [108, 182] width 159 height 364
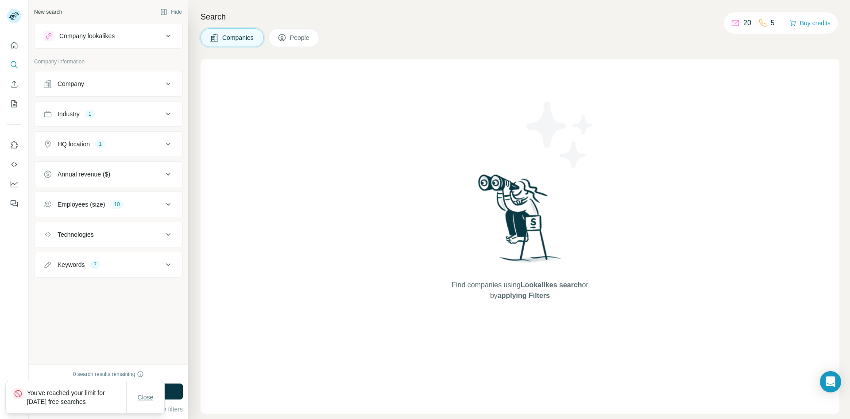
click at [150, 398] on span "Close" at bounding box center [146, 396] width 16 height 9
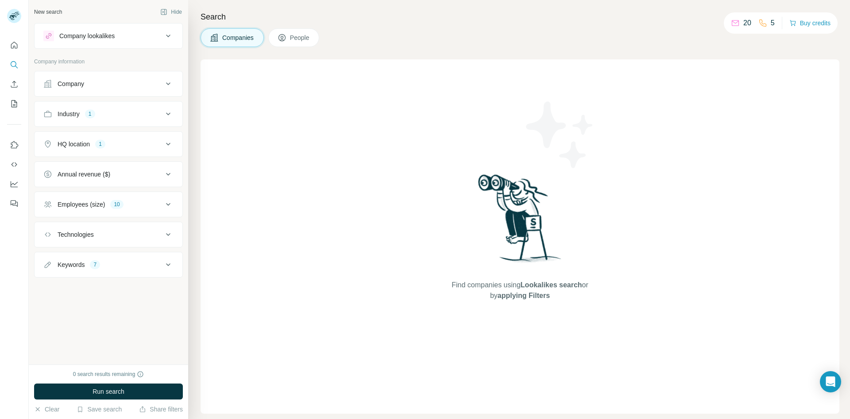
click at [140, 337] on div "New search Hide Company lookalikes Company information Company Industry 1 HQ lo…" at bounding box center [108, 182] width 159 height 364
